Goal: Check status: Check status

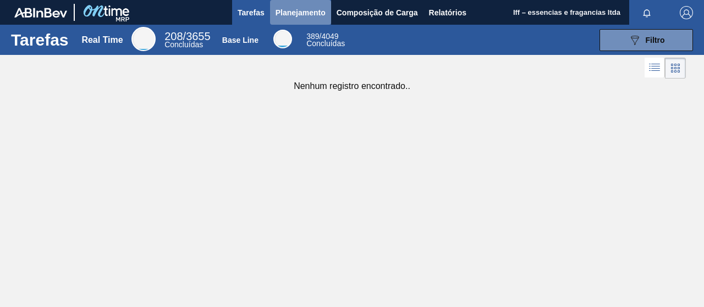
click at [290, 15] on span "Planejamento" at bounding box center [300, 12] width 50 height 13
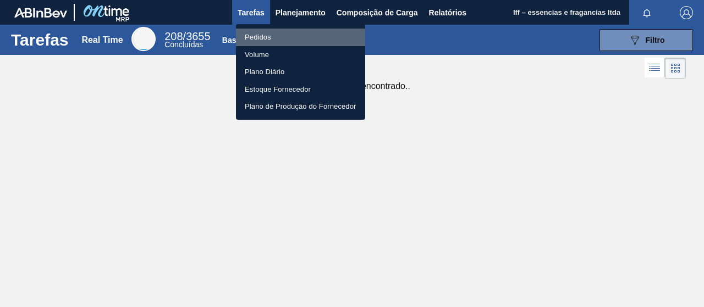
click at [264, 40] on li "Pedidos" at bounding box center [300, 38] width 129 height 18
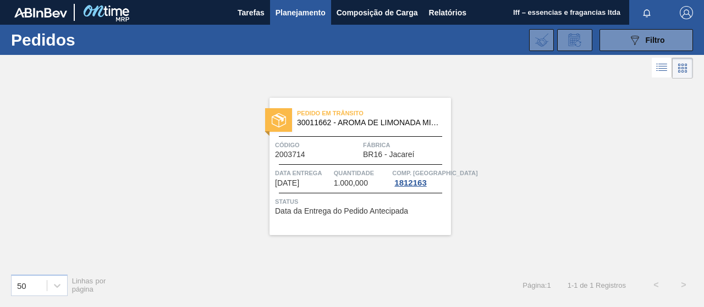
click at [291, 14] on span "Planejamento" at bounding box center [300, 12] width 50 height 13
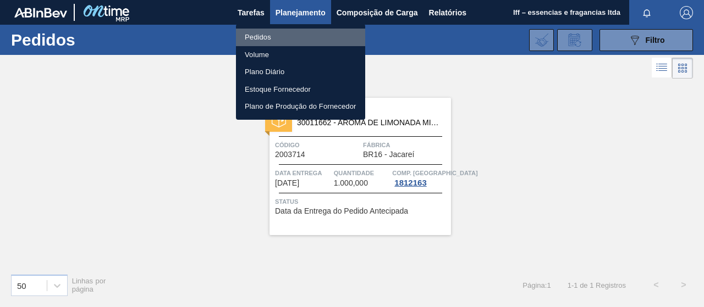
click at [279, 37] on li "Pedidos" at bounding box center [300, 38] width 129 height 18
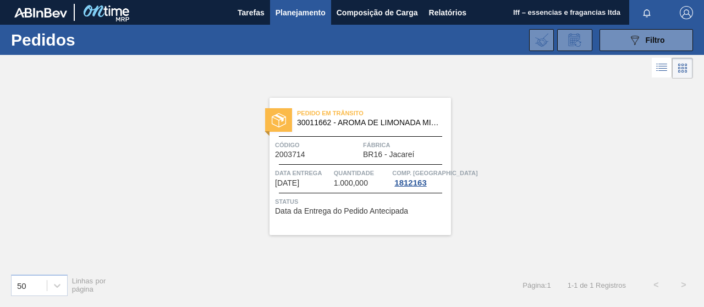
click at [322, 131] on div "Pedido [PERSON_NAME] 30011662 - AROMA DE LIMONADA MIKES - IBC Código 2003714 Fá…" at bounding box center [359, 166] width 181 height 137
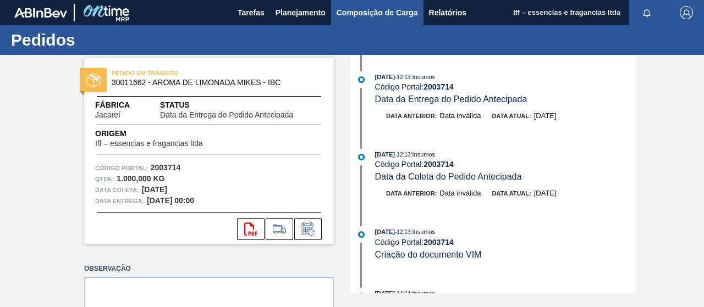
click at [383, 9] on span "Composição de Carga" at bounding box center [377, 12] width 81 height 13
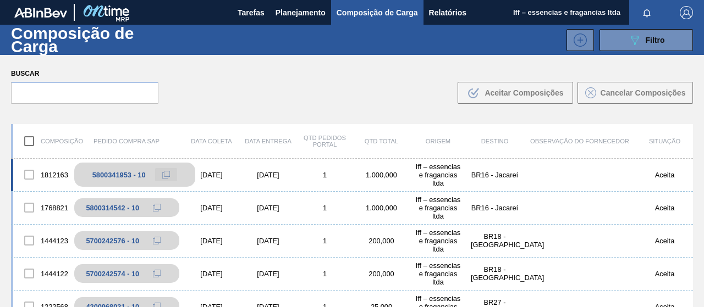
click at [168, 175] on icon at bounding box center [166, 175] width 8 height 8
click at [119, 177] on div "5800341953 - 10" at bounding box center [118, 175] width 53 height 8
click at [54, 173] on div "1812163" at bounding box center [41, 174] width 57 height 23
click at [121, 173] on div "5800341953 - 10" at bounding box center [118, 175] width 53 height 8
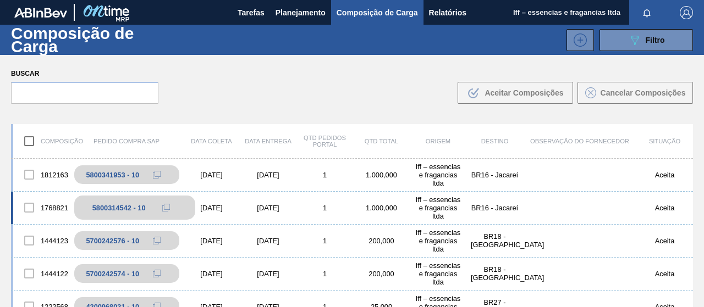
click at [122, 210] on div "5800314542 - 10" at bounding box center [118, 208] width 53 height 8
click at [55, 208] on div "1768821" at bounding box center [41, 207] width 57 height 23
click at [56, 207] on div "1768821" at bounding box center [41, 207] width 57 height 23
click at [111, 206] on div "5800314542 - 10" at bounding box center [118, 208] width 53 height 8
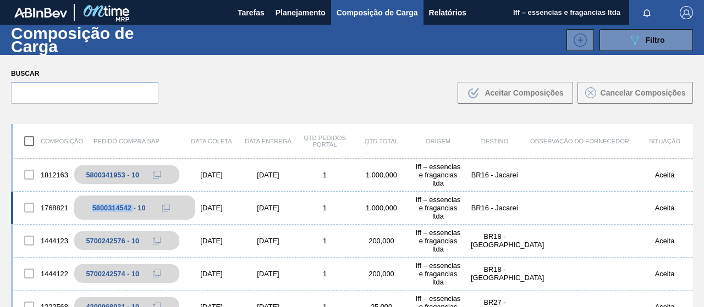
click at [111, 206] on div "5800314542 - 10" at bounding box center [118, 208] width 53 height 8
click at [110, 204] on div "5800314542 - 10" at bounding box center [118, 208] width 53 height 8
click at [456, 196] on div "Iff – essencias e fragancias ltda" at bounding box center [438, 208] width 57 height 25
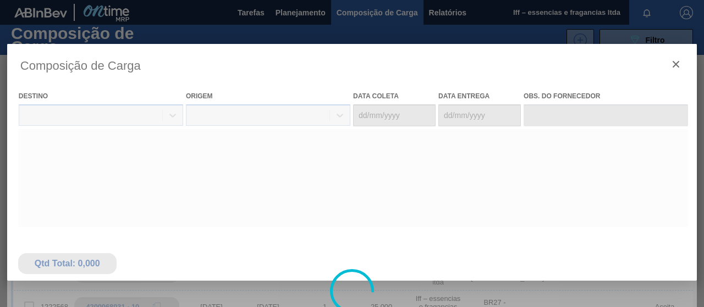
type coleta "[DATE]"
type entrega "[DATE]"
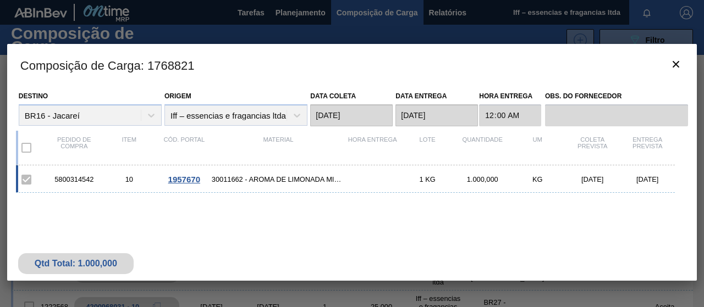
click at [182, 178] on span "1957670" at bounding box center [184, 179] width 32 height 9
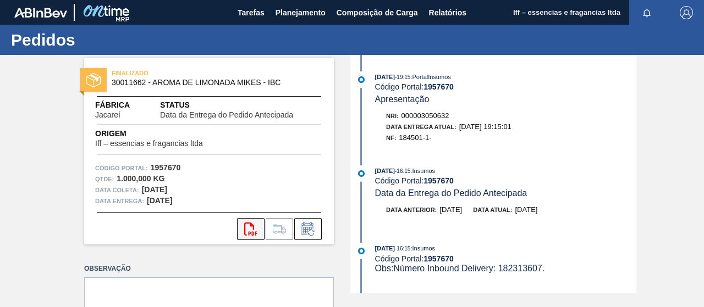
click at [258, 229] on button "svg{fill:#ff0000}" at bounding box center [250, 229] width 27 height 22
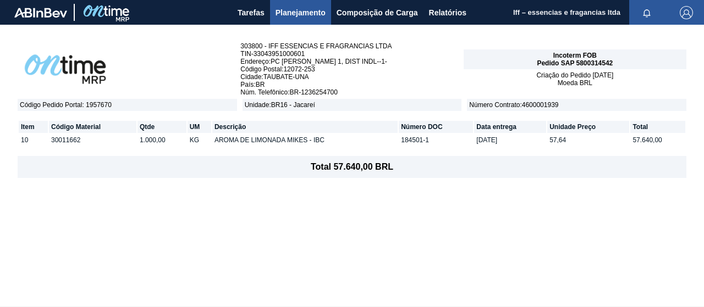
drag, startPoint x: 481, startPoint y: 140, endPoint x: 519, endPoint y: 136, distance: 38.7
click at [519, 136] on td "[DATE]" at bounding box center [510, 140] width 72 height 12
click at [294, 10] on span "Planejamento" at bounding box center [300, 12] width 50 height 13
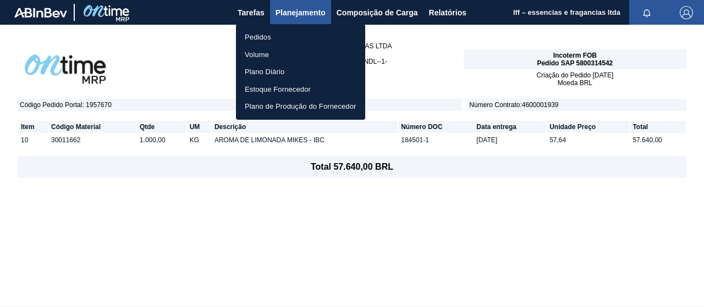
click at [267, 37] on li "Pedidos" at bounding box center [300, 38] width 129 height 18
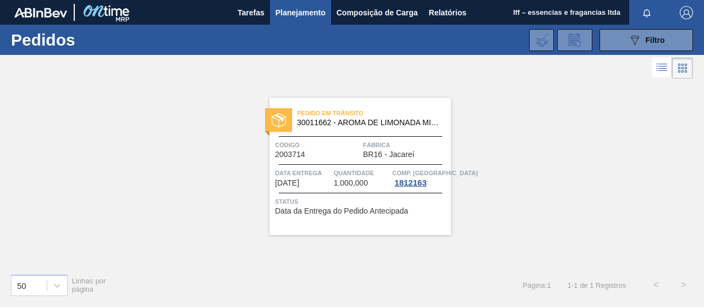
click at [334, 127] on div "Pedido em Trânsito 30011662 - AROMA DE LIMONADA MIKES - IBC" at bounding box center [359, 118] width 181 height 25
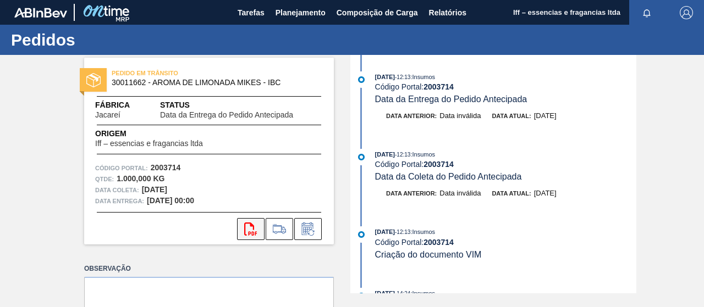
click at [246, 228] on icon "svg{fill:#ff0000}" at bounding box center [250, 229] width 13 height 13
click at [386, 13] on span "Composição de Carga" at bounding box center [377, 12] width 81 height 13
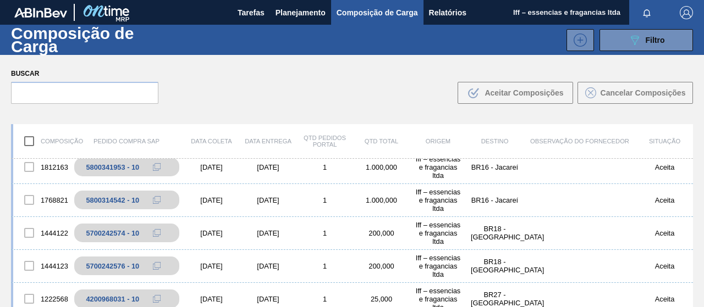
scroll to position [2, 0]
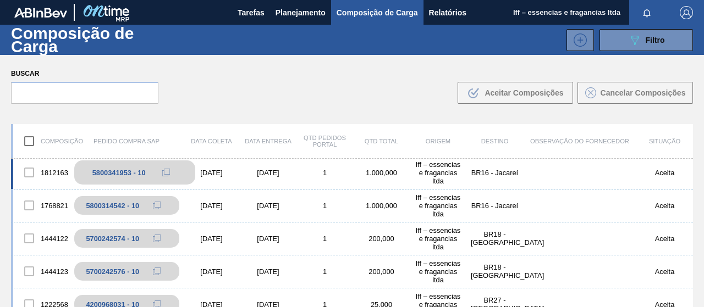
click at [104, 174] on div "5800341953 - 10" at bounding box center [118, 173] width 53 height 8
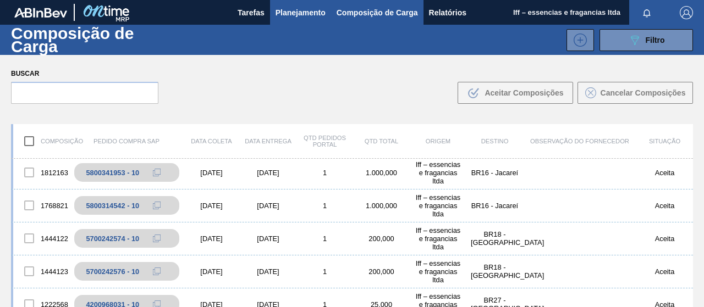
click at [294, 0] on button "Planejamento" at bounding box center [300, 12] width 61 height 25
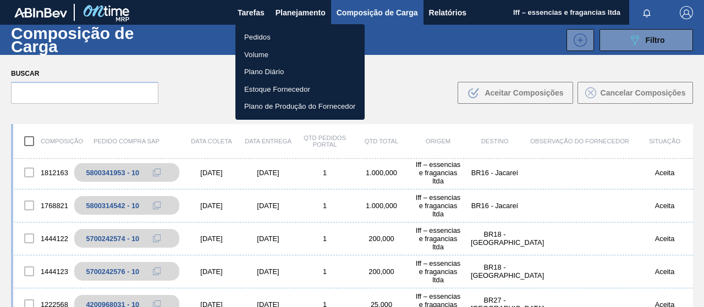
click at [275, 35] on li "Pedidos" at bounding box center [299, 38] width 129 height 18
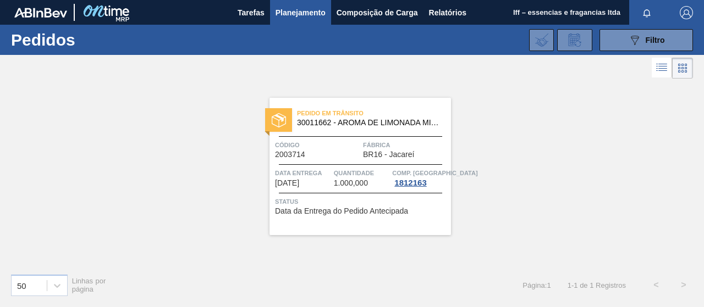
click at [313, 158] on div "Código 2003714" at bounding box center [317, 149] width 85 height 19
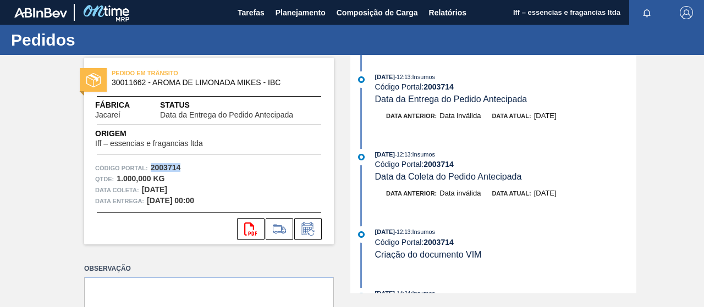
drag, startPoint x: 179, startPoint y: 169, endPoint x: 150, endPoint y: 166, distance: 29.3
click at [151, 166] on strong "2003714" at bounding box center [166, 167] width 30 height 9
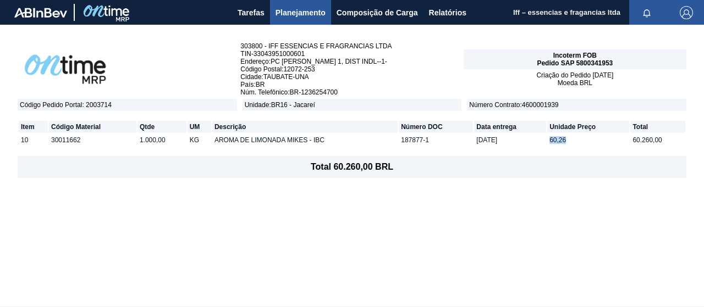
drag, startPoint x: 570, startPoint y: 141, endPoint x: 548, endPoint y: 142, distance: 21.5
click at [548, 142] on td "60,26" at bounding box center [588, 140] width 82 height 12
click at [545, 145] on td "[DATE]" at bounding box center [510, 140] width 72 height 12
